Goal: Information Seeking & Learning: Check status

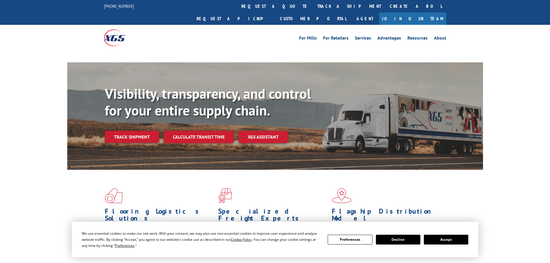
drag, startPoint x: 443, startPoint y: 239, endPoint x: 433, endPoint y: 230, distance: 13.5
click at [443, 239] on button "Accept" at bounding box center [446, 240] width 44 height 10
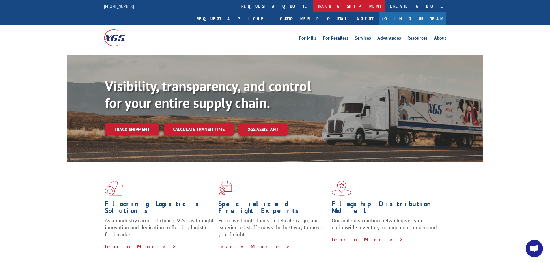
click at [313, 9] on link "track a shipment" at bounding box center [349, 6] width 72 height 12
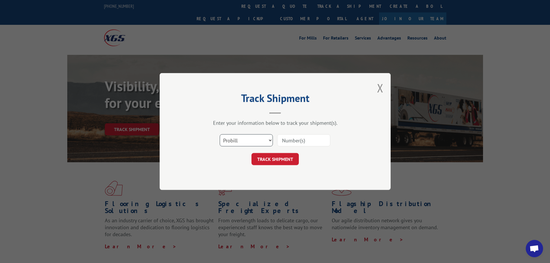
drag, startPoint x: 240, startPoint y: 140, endPoint x: 241, endPoint y: 146, distance: 6.2
click at [240, 144] on select "Select category... Probill BOL PO" at bounding box center [246, 140] width 53 height 12
select select "bol"
click at [220, 134] on select "Select category... Probill BOL PO" at bounding box center [246, 140] width 53 height 12
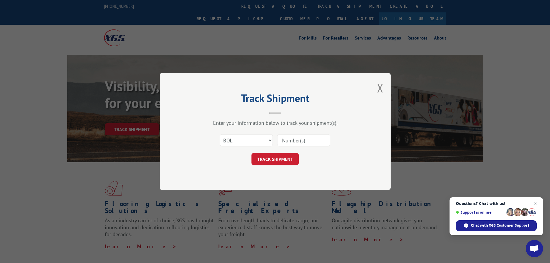
drag, startPoint x: 290, startPoint y: 144, endPoint x: 291, endPoint y: 141, distance: 3.0
click at [291, 142] on input at bounding box center [303, 140] width 53 height 12
paste input "5562620"
type input "5562620"
drag, startPoint x: 287, startPoint y: 160, endPoint x: 291, endPoint y: 161, distance: 3.9
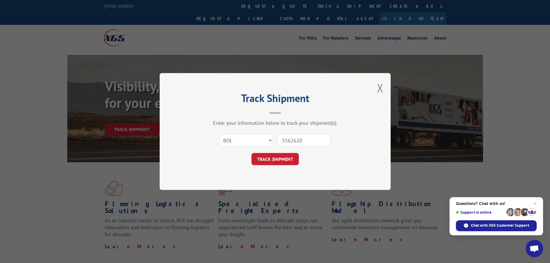
click at [286, 161] on button "TRACK SHIPMENT" at bounding box center [275, 159] width 47 height 12
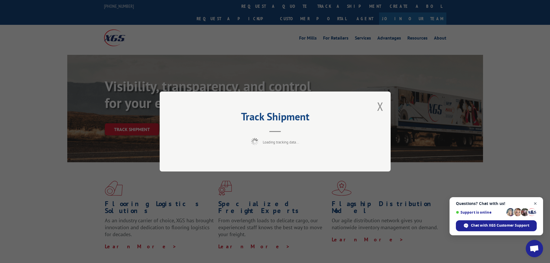
click at [534, 204] on span "Close chat" at bounding box center [535, 203] width 7 height 7
